Goal: Task Accomplishment & Management: Complete application form

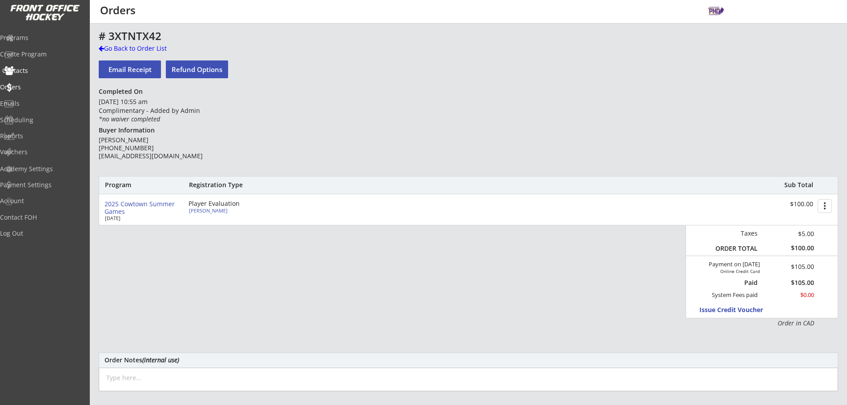
click at [35, 71] on div "Contacts" at bounding box center [42, 71] width 80 height 6
select select ""Players""
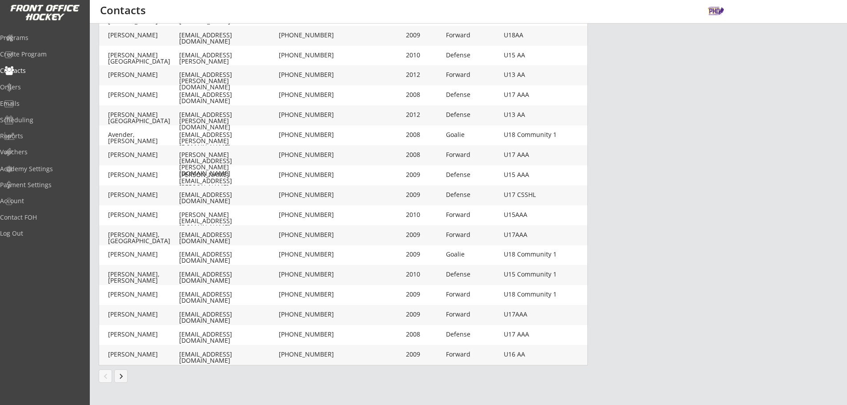
scroll to position [160, 0]
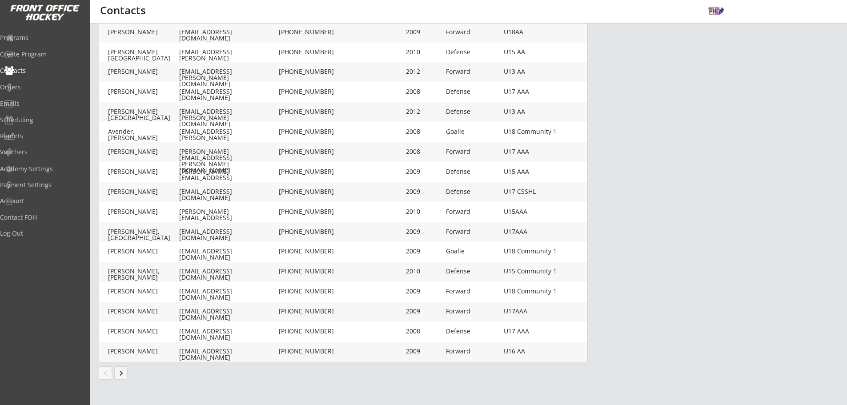
click at [125, 371] on button "keyboard_arrow_right" at bounding box center [120, 372] width 13 height 13
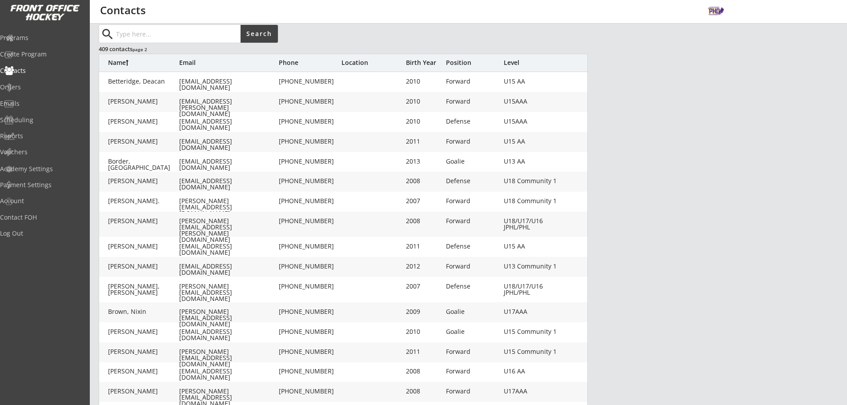
scroll to position [0, 0]
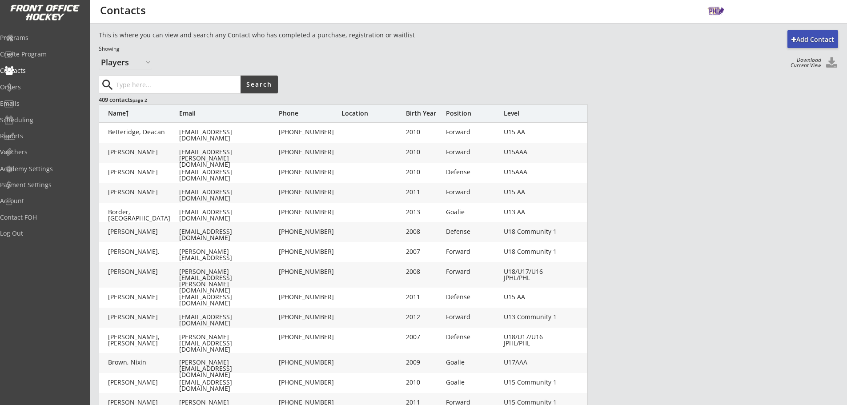
click at [158, 90] on input "input" at bounding box center [177, 85] width 126 height 18
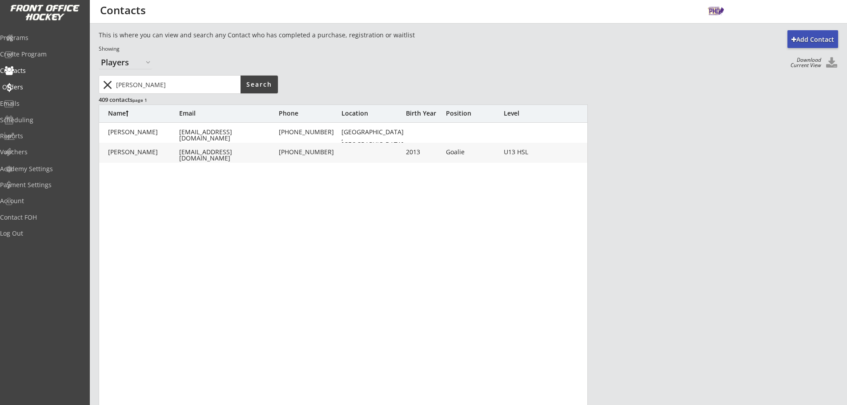
drag, startPoint x: 48, startPoint y: 80, endPoint x: 372, endPoint y: 103, distance: 324.5
click at [38, 79] on body "Add Contact This is where you can view and search any Contact who has completed…" at bounding box center [423, 202] width 847 height 405
type input "border"
click at [336, 152] on div "[PHONE_NUMBER]" at bounding box center [310, 152] width 62 height 6
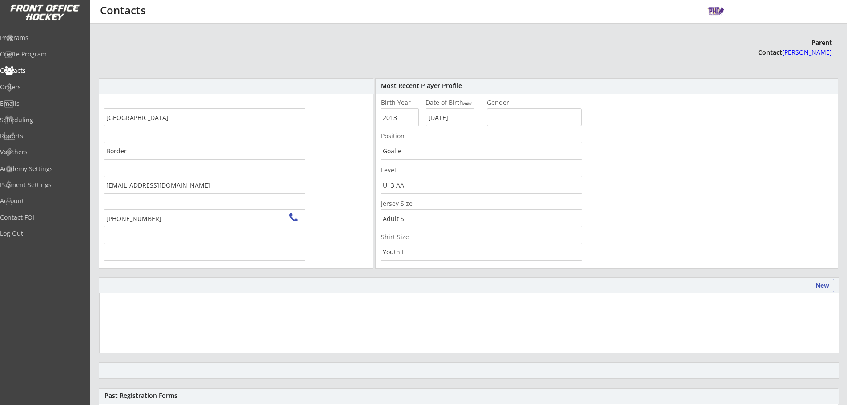
type input "[STREET_ADDRESS]"
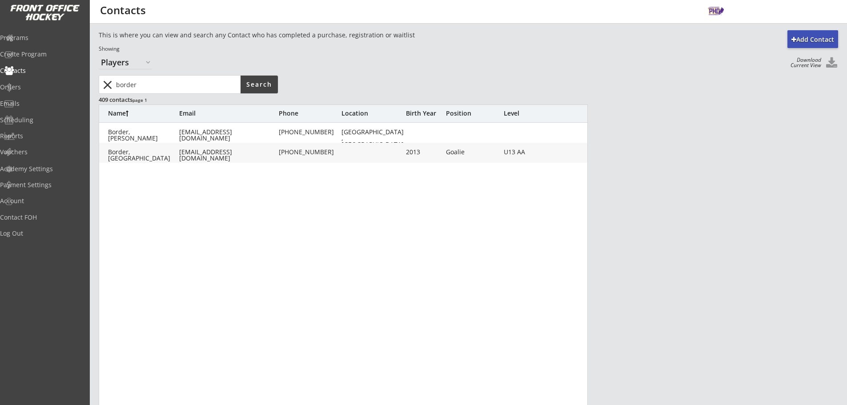
click at [103, 84] on div "close" at bounding box center [170, 85] width 141 height 18
type input "[PERSON_NAME]"
click at [350, 154] on div at bounding box center [373, 152] width 62 height 7
type input "[PERSON_NAME]"
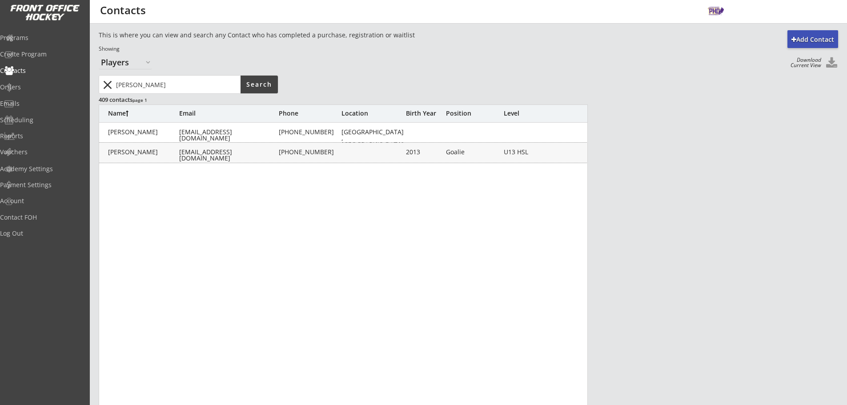
type input "[EMAIL_ADDRESS][DOMAIN_NAME]"
type input "[PHONE_NUMBER]"
type input "2013"
type input "[DATE]"
type input "Goalie"
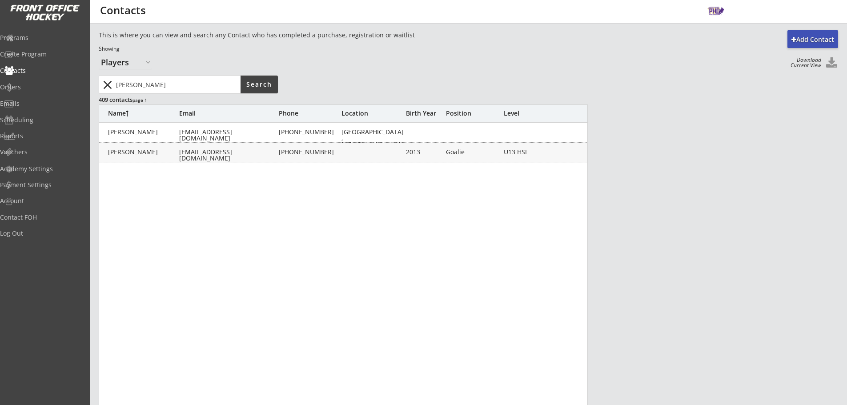
type input "U13 HSL"
type input "Adult S"
type input "Youth XL"
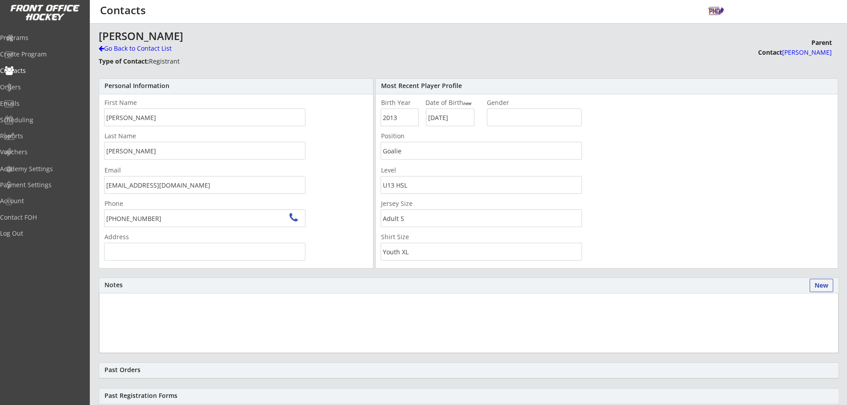
type input "[STREET_ADDRESS]"
click at [133, 54] on div "Go Back to Contact List" at bounding box center [156, 49] width 114 height 11
